Goal: Find specific page/section: Find specific page/section

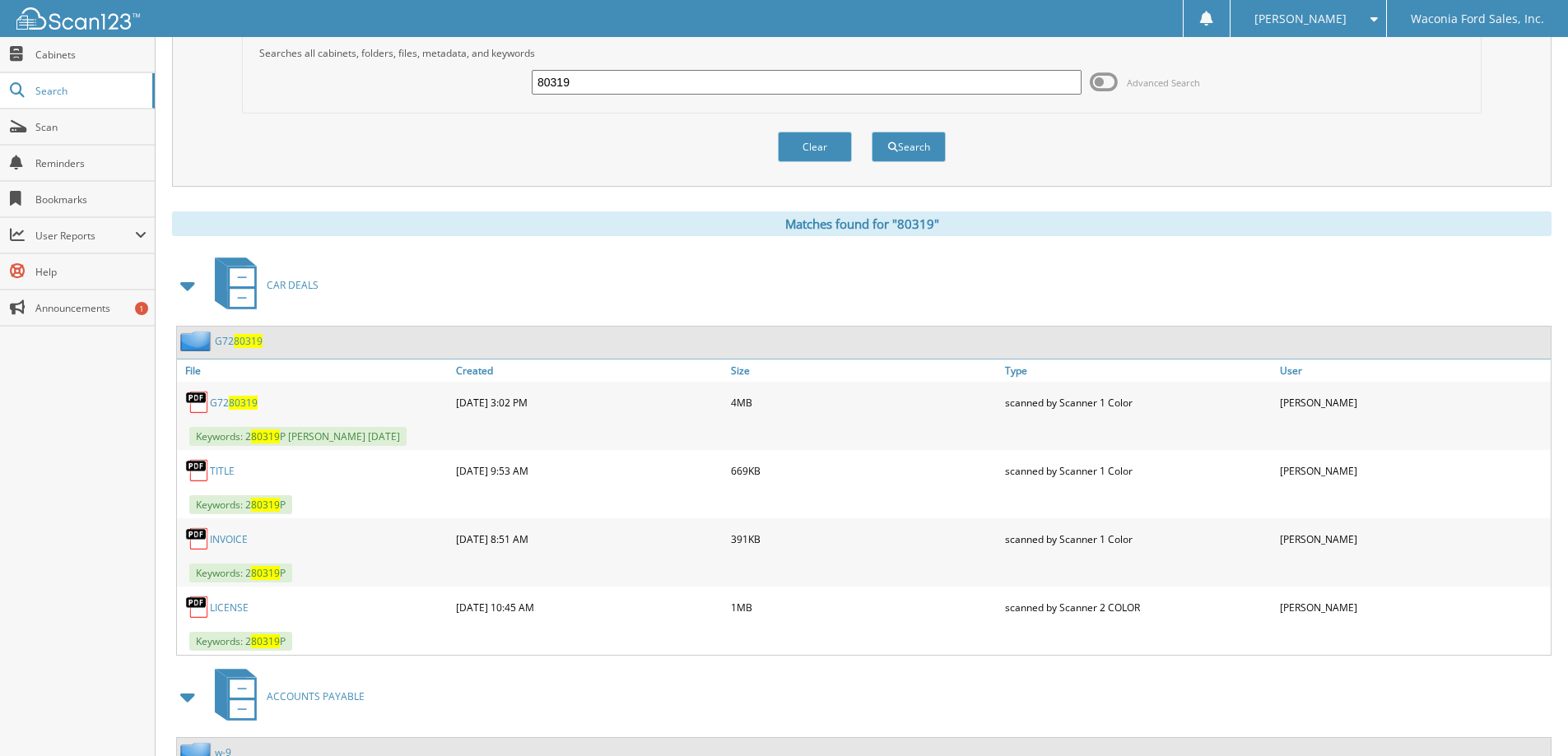
click at [650, 84] on input "80319" at bounding box center [807, 82] width 550 height 24
click at [650, 83] on input "80319" at bounding box center [807, 82] width 550 height 24
type input "26058"
click at [872, 131] on button "Search" at bounding box center [909, 146] width 74 height 30
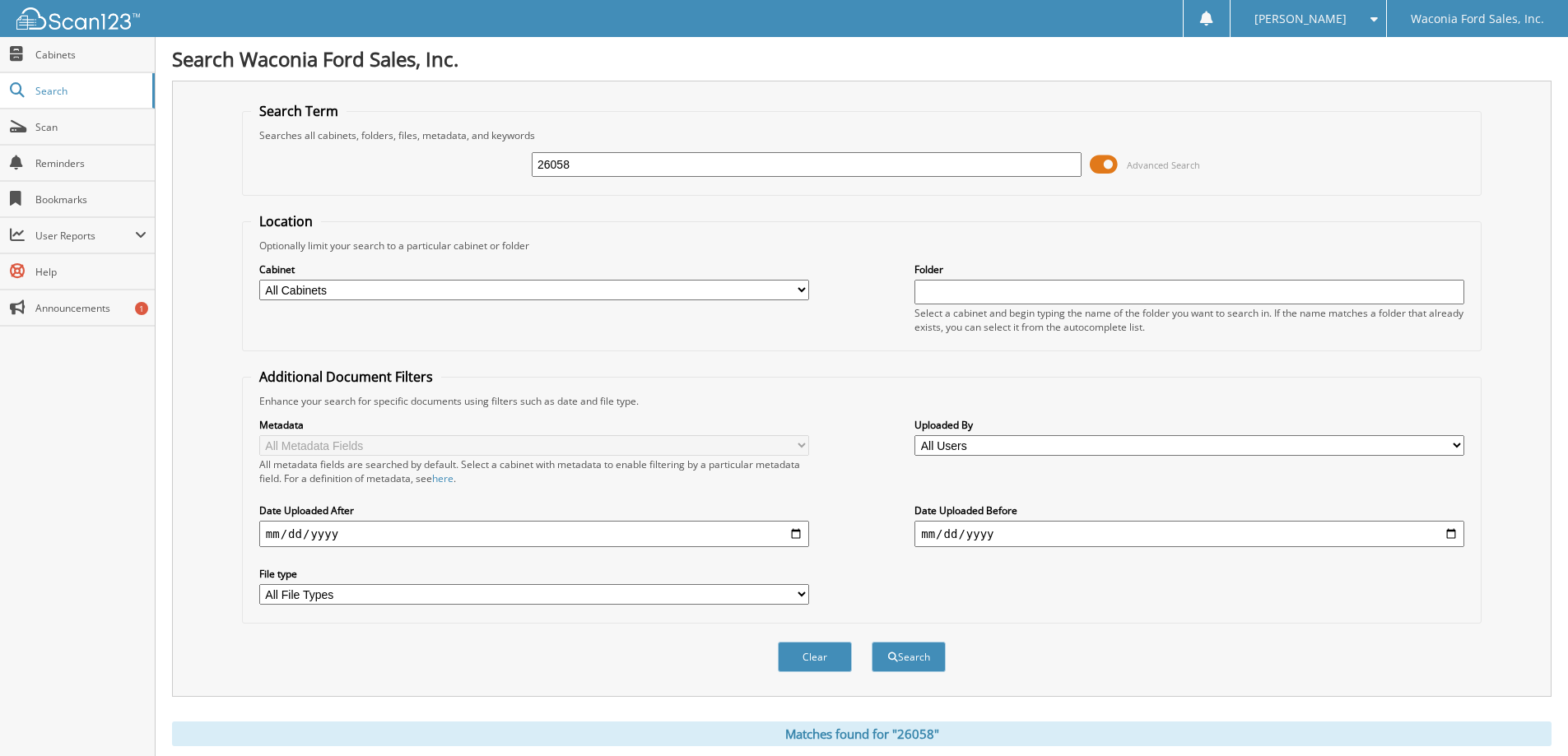
click at [1110, 176] on span at bounding box center [1103, 164] width 28 height 24
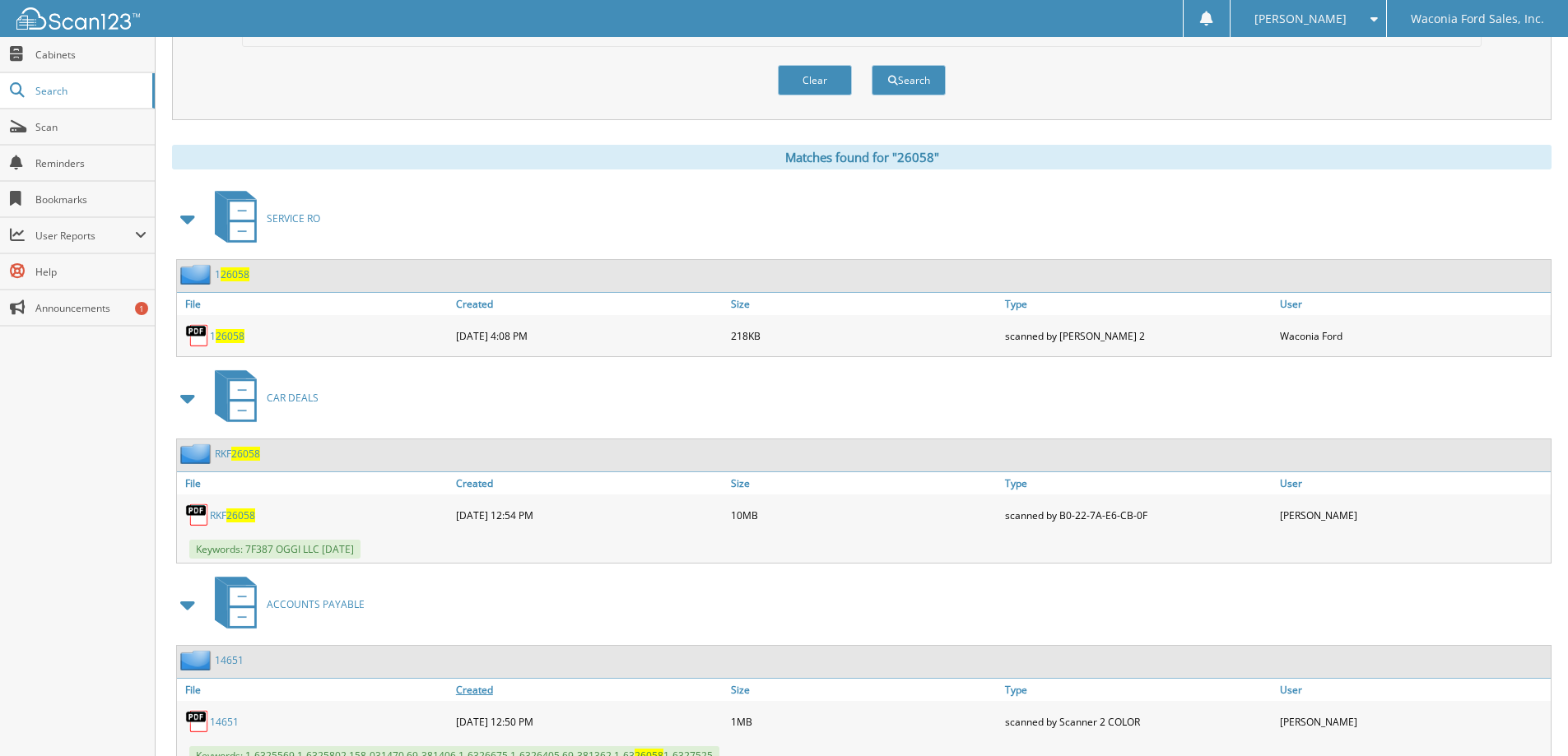
scroll to position [281, 0]
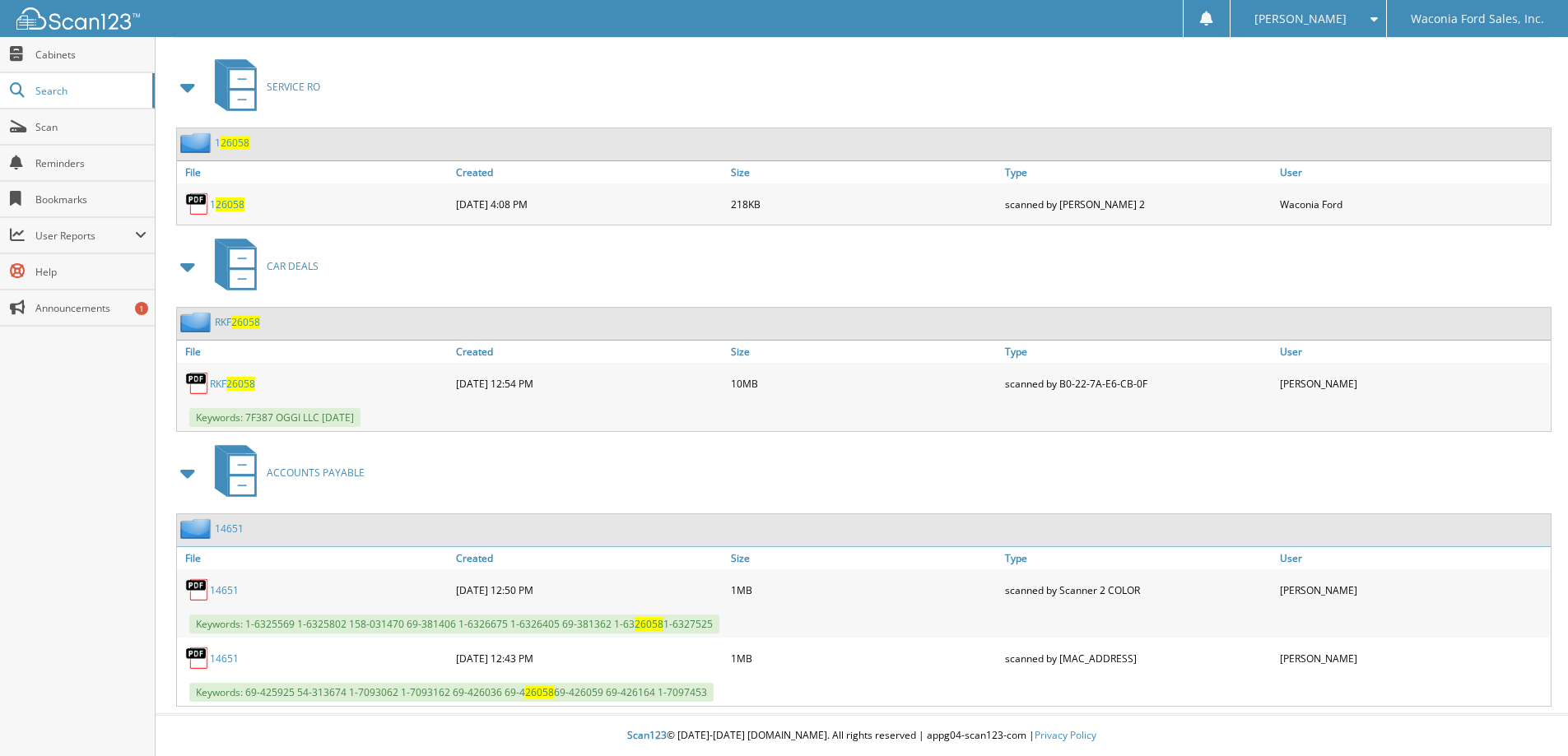
click at [229, 381] on span "26058" at bounding box center [241, 384] width 29 height 14
